Goal: Find specific page/section: Find specific page/section

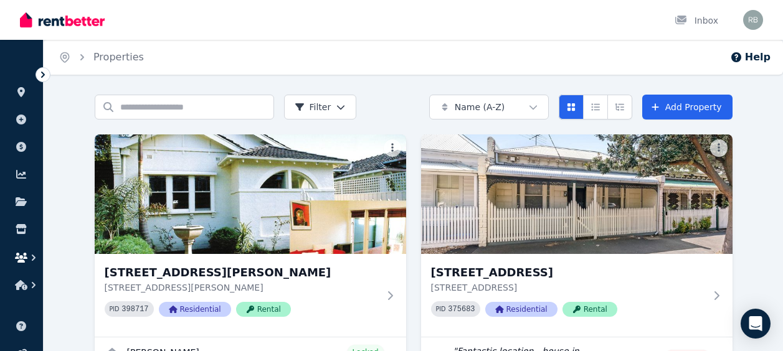
click at [27, 255] on icon "button" at bounding box center [33, 258] width 12 height 12
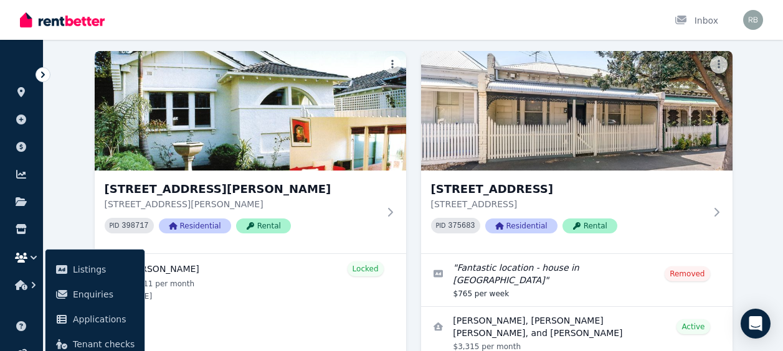
scroll to position [89, 0]
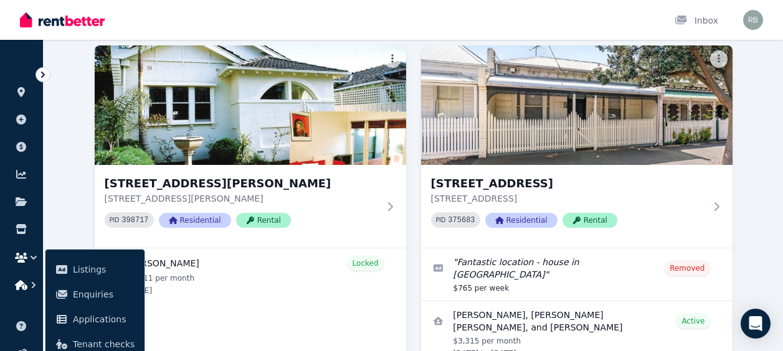
click at [23, 285] on icon "button" at bounding box center [21, 285] width 12 height 10
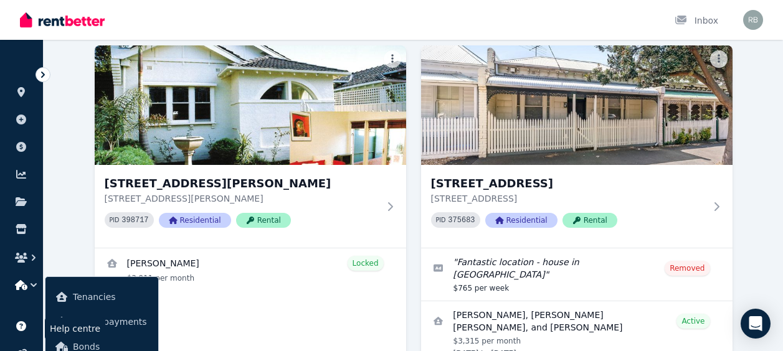
click at [21, 323] on icon at bounding box center [21, 326] width 10 height 10
click at [70, 24] on img at bounding box center [62, 20] width 85 height 19
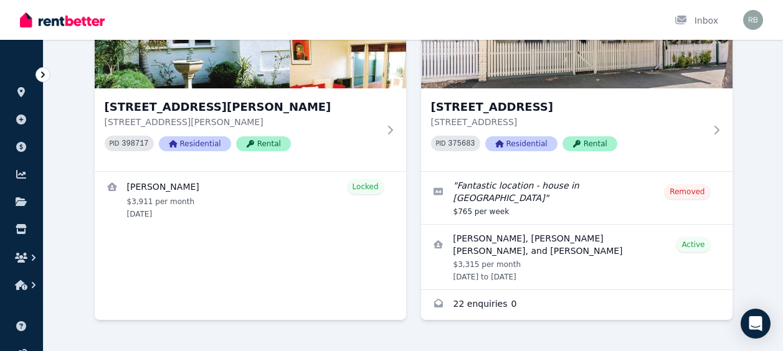
scroll to position [182, 0]
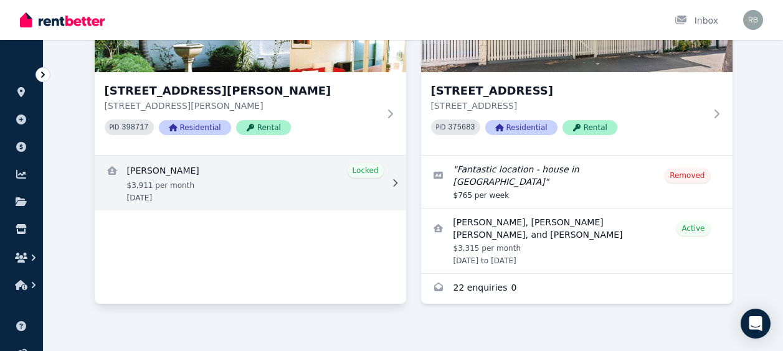
click at [384, 179] on link "View details for Debbie Petrakis" at bounding box center [250, 183] width 311 height 55
